Goal: Communication & Community: Answer question/provide support

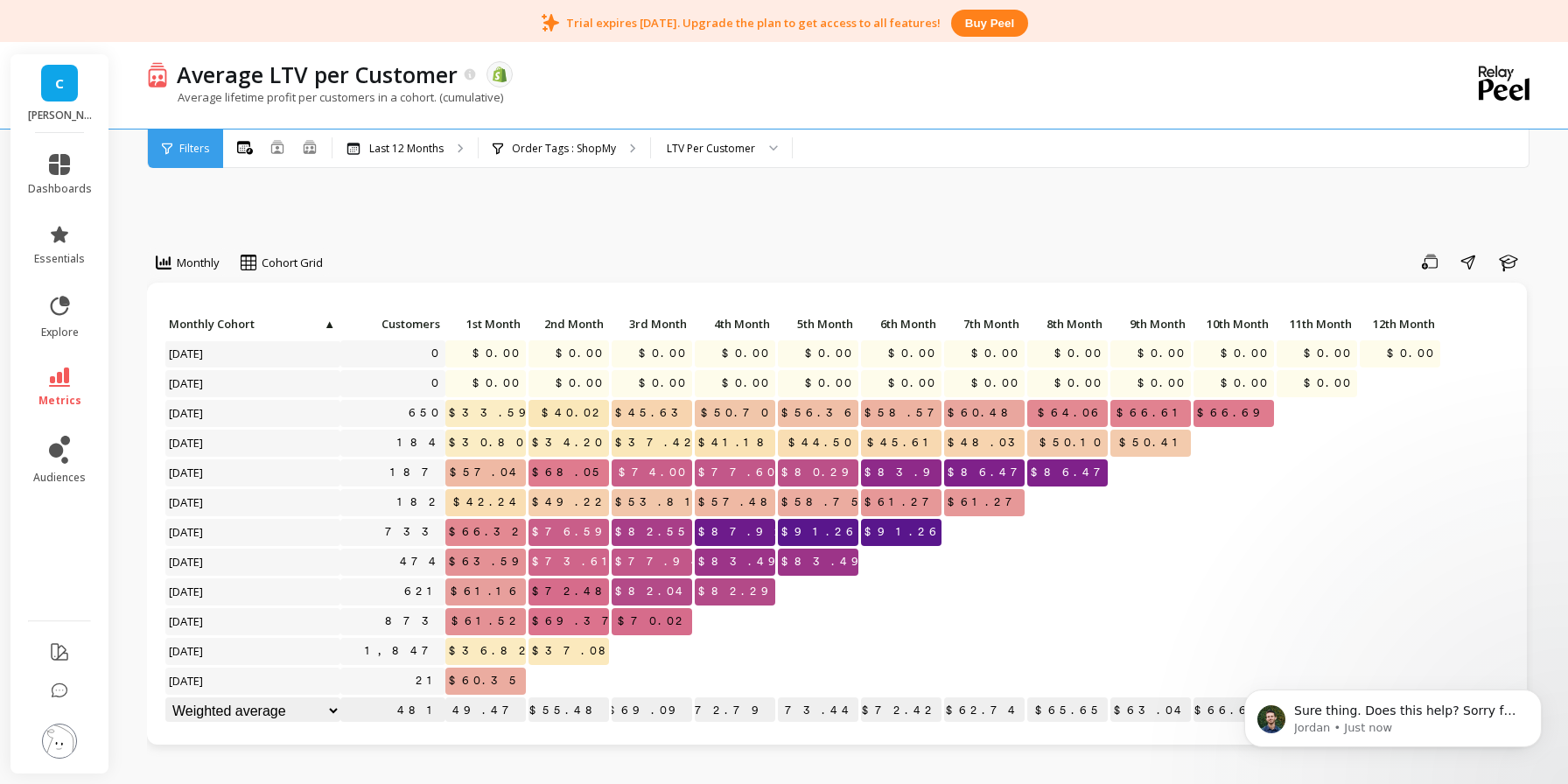
scroll to position [1338, 0]
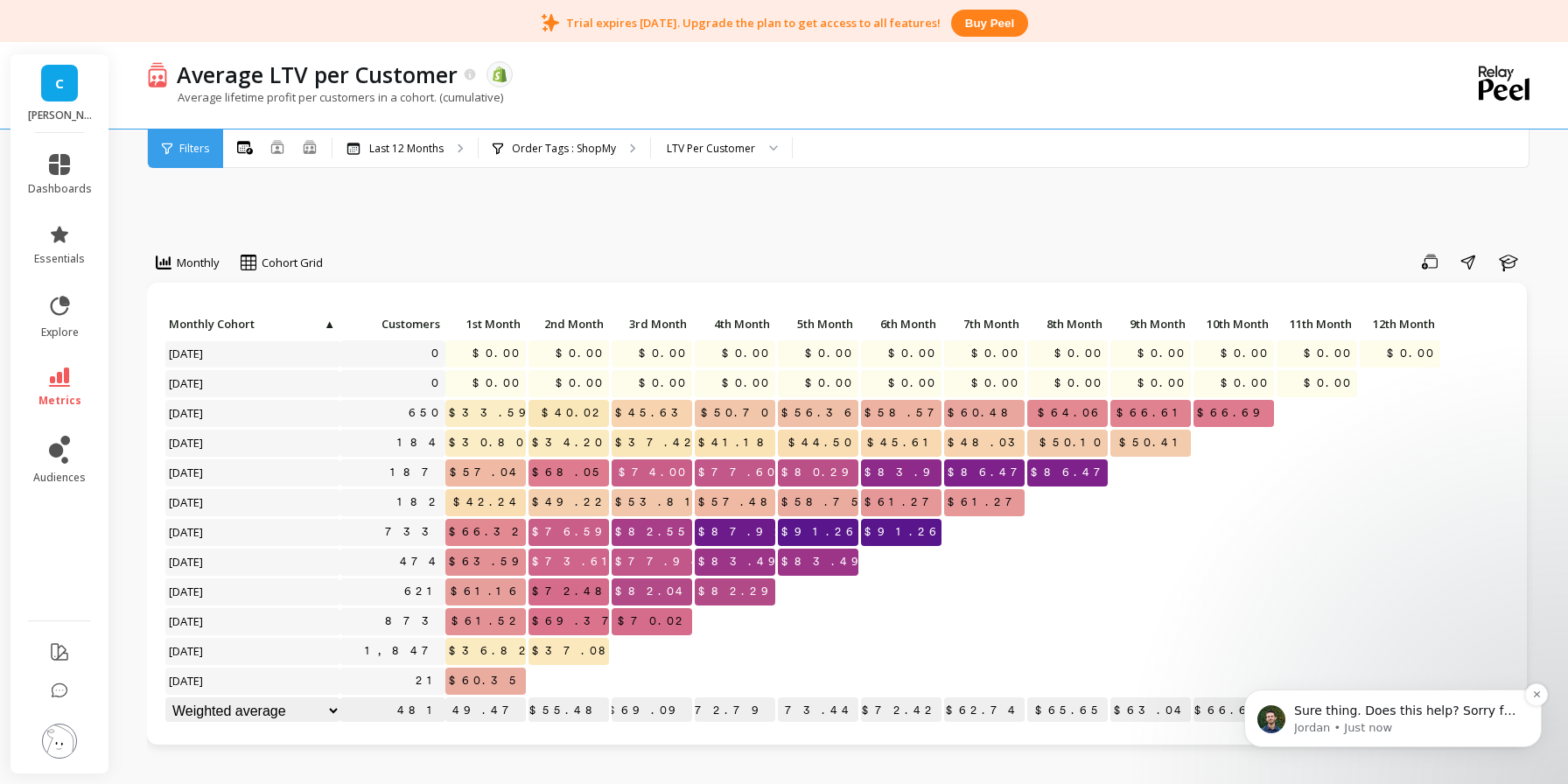
click at [1401, 707] on span "Sure thing. Does this help? Sorry for the late reply btw - I have tons of meeti…" at bounding box center [1405, 727] width 222 height 49
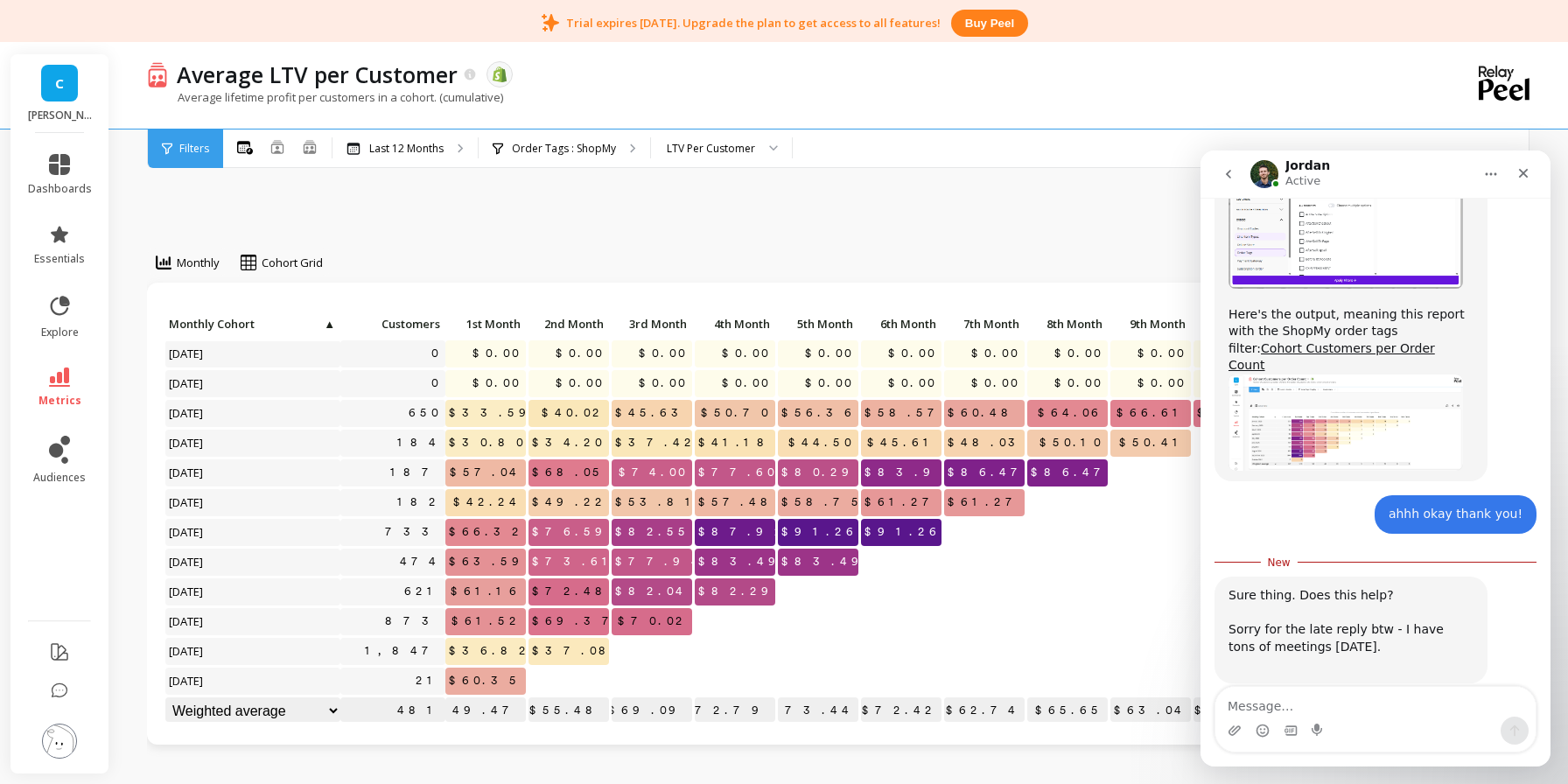
scroll to position [1367, 0]
click at [1403, 719] on div "Intercom messenger" at bounding box center [1376, 731] width 321 height 28
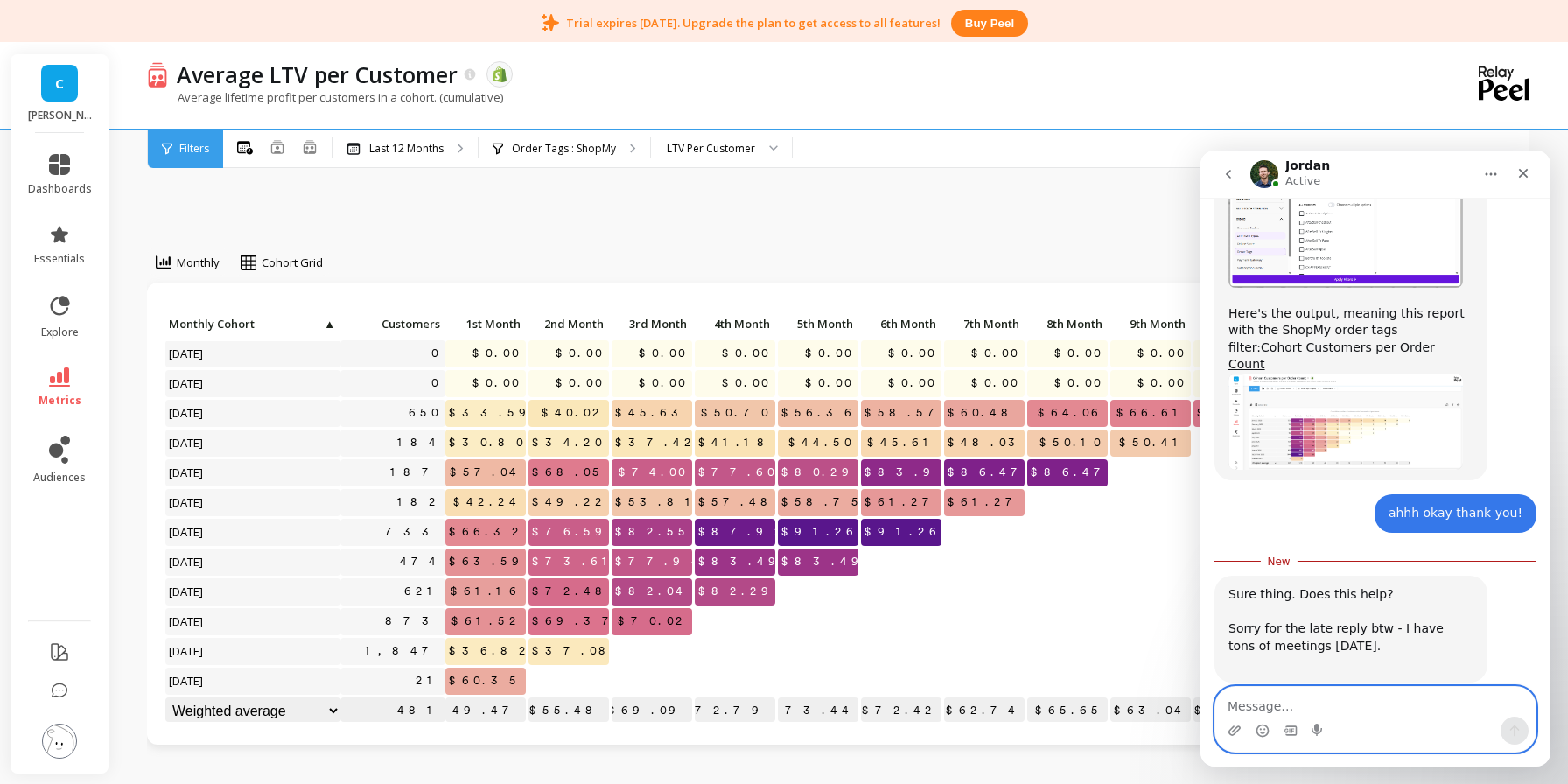
click at [1334, 698] on textarea "Message…" at bounding box center [1376, 702] width 321 height 30
type textarea "yes this was perfect! no worries - thank you!"
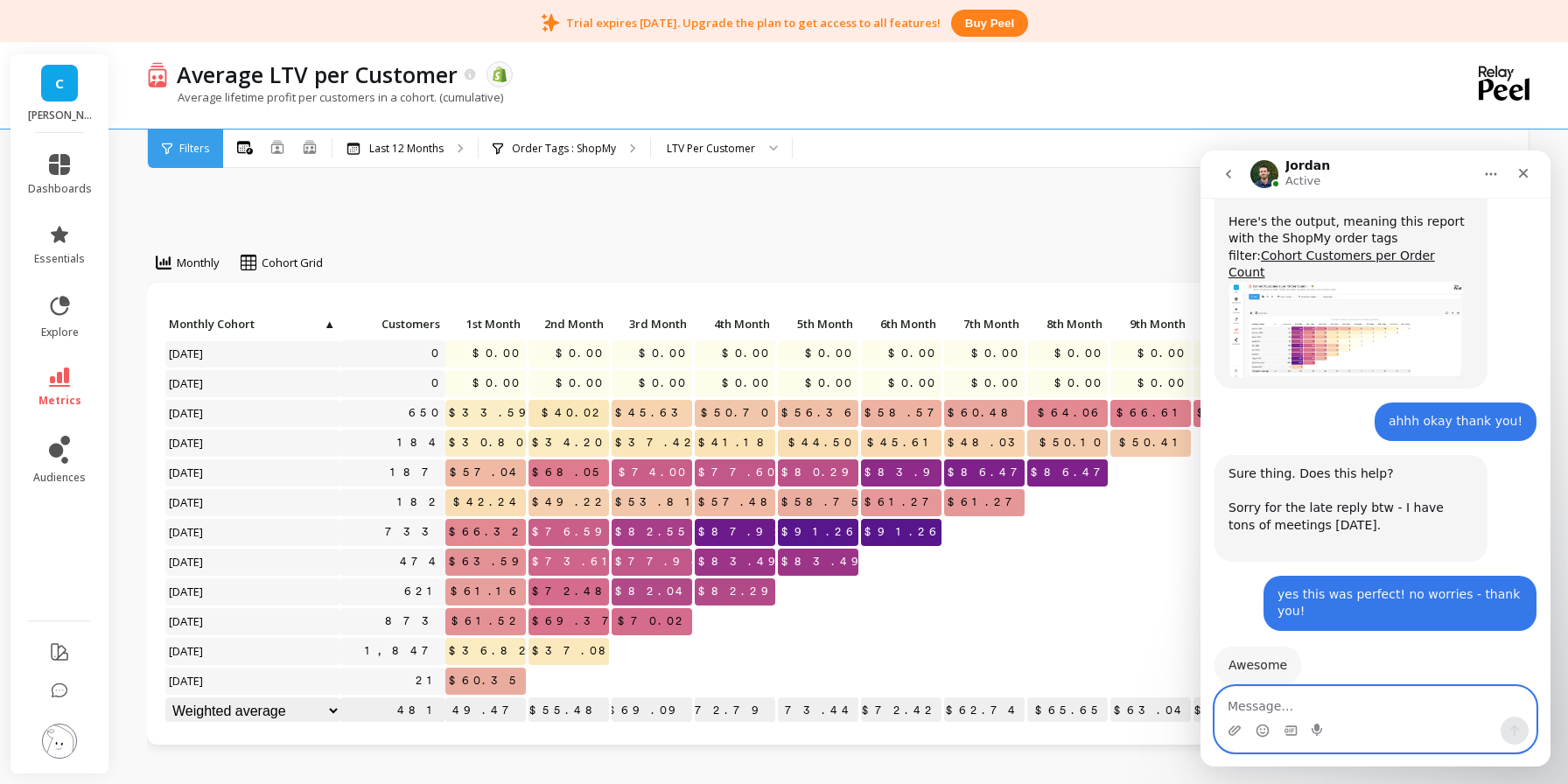
scroll to position [1460, 0]
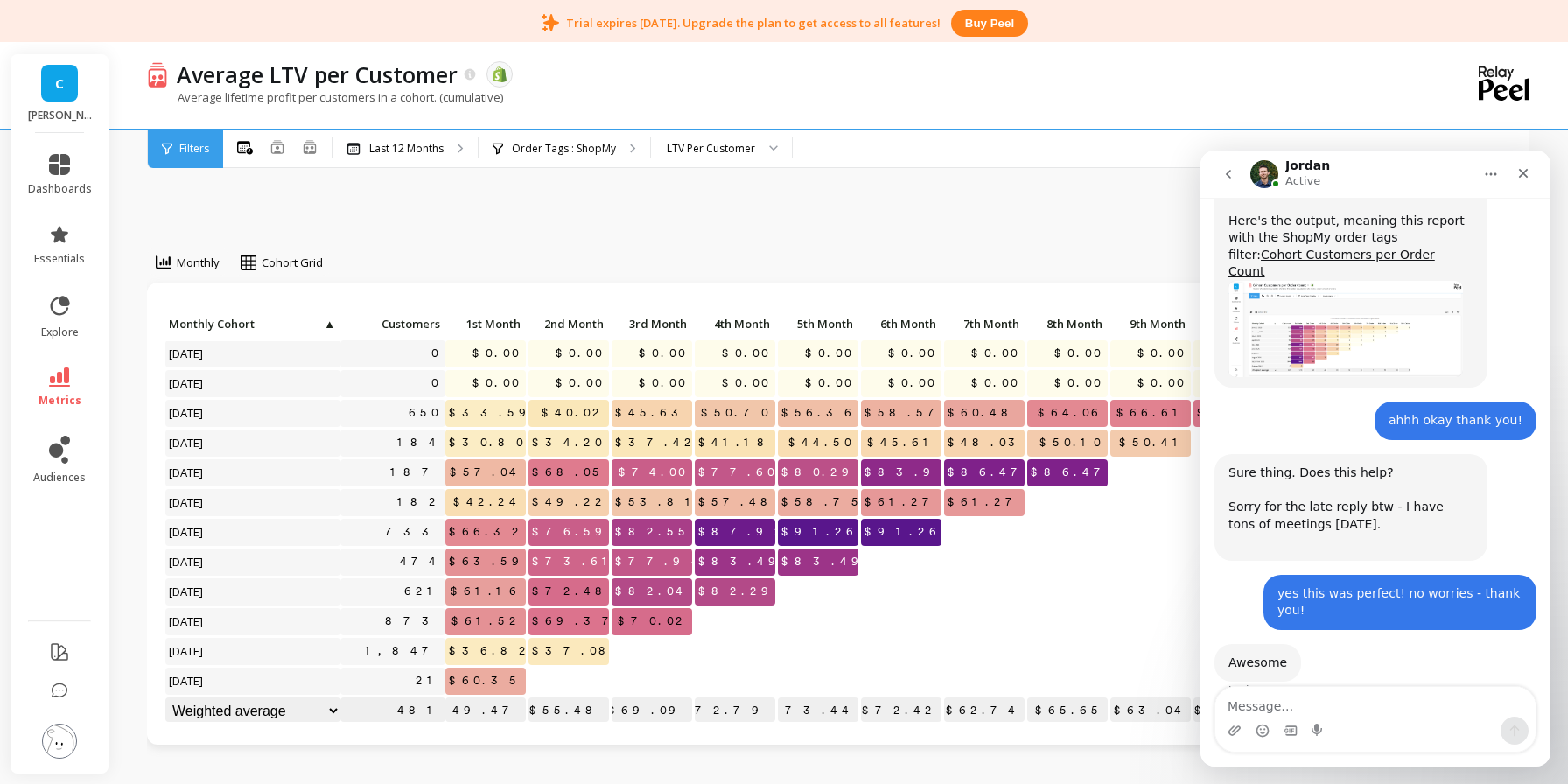
click at [63, 82] on link "C" at bounding box center [58, 82] width 36 height 36
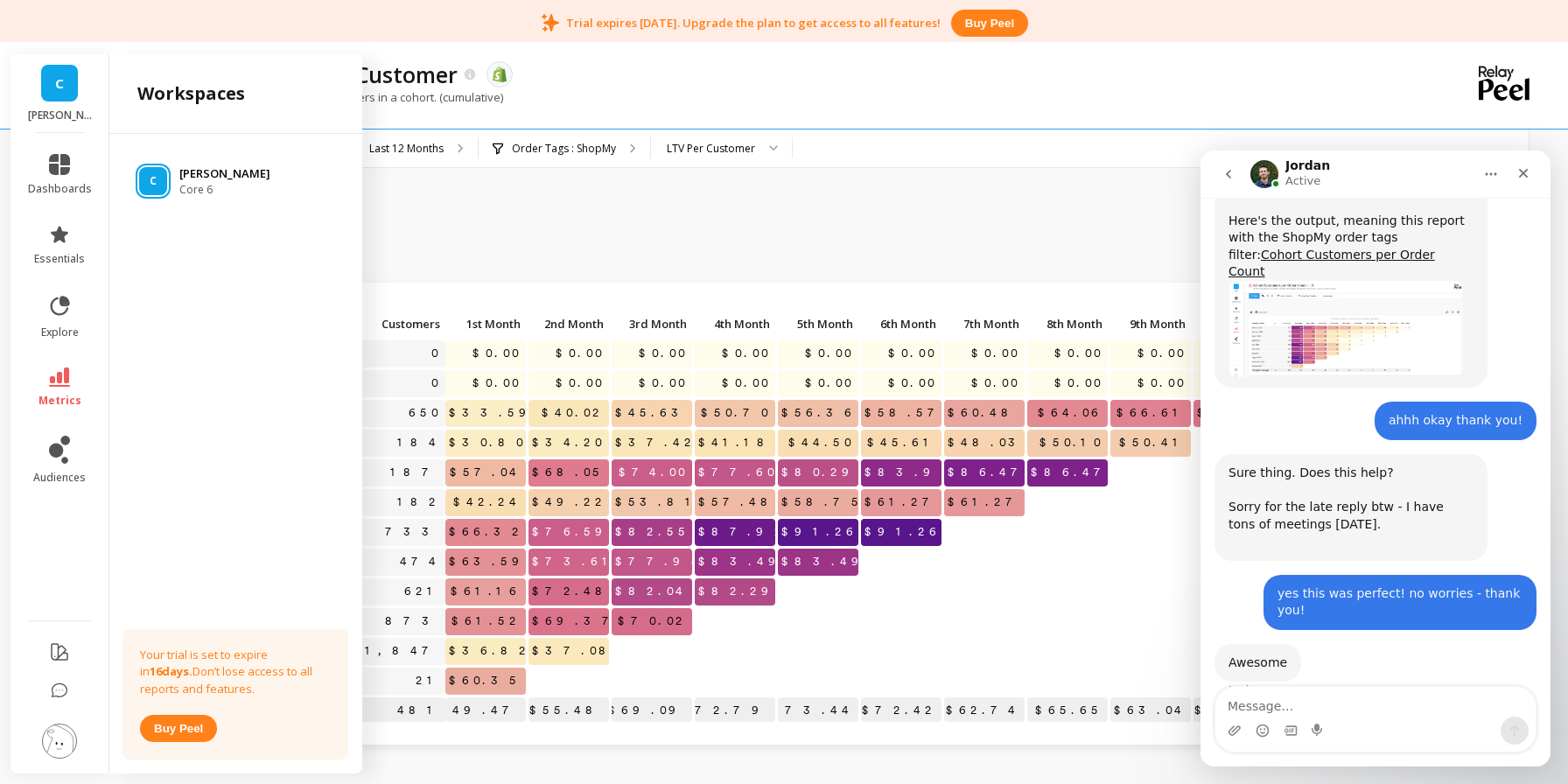
click at [197, 173] on p "[PERSON_NAME]" at bounding box center [225, 175] width 91 height 18
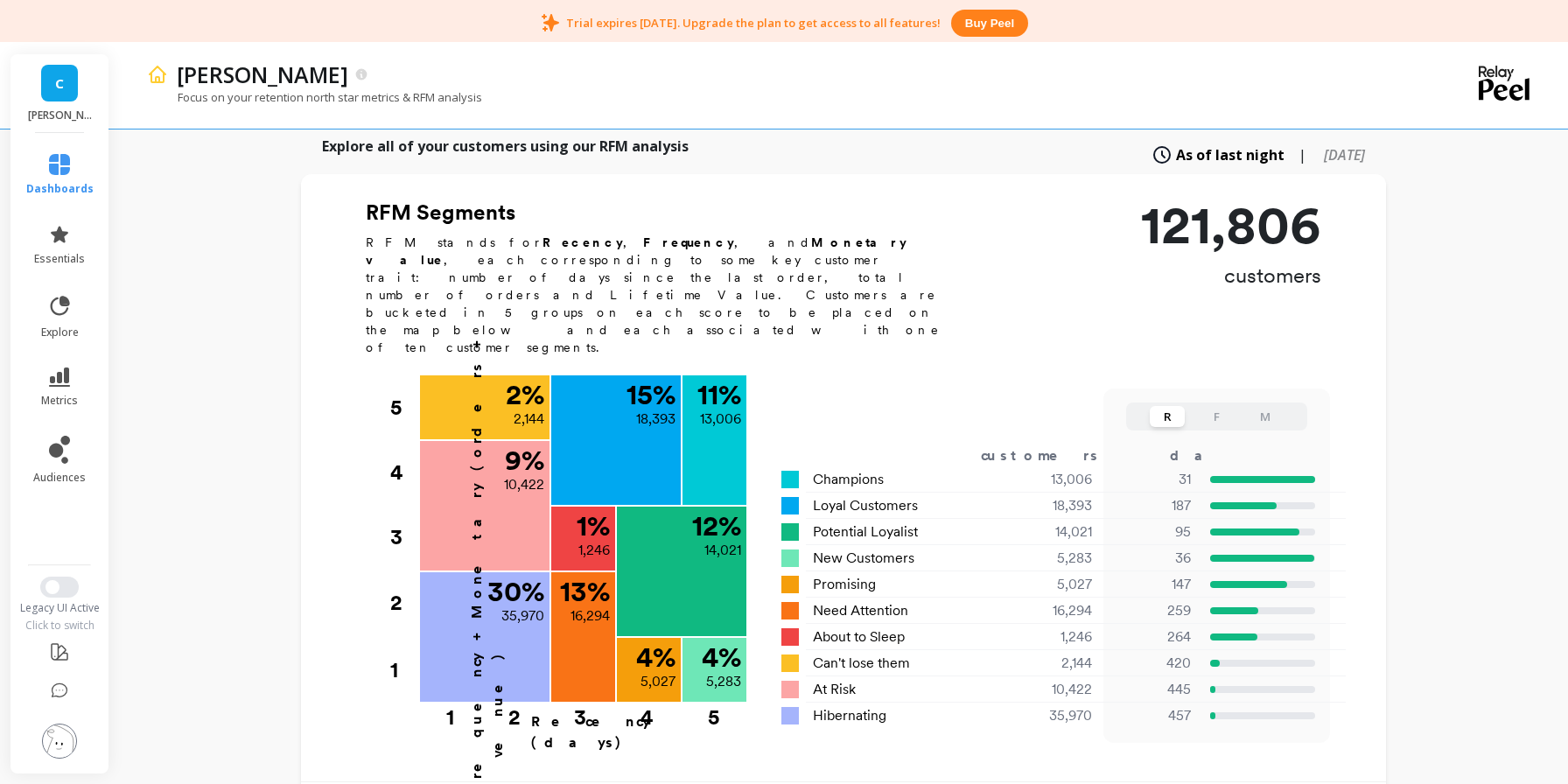
scroll to position [566, 0]
